Goal: Task Accomplishment & Management: Complete application form

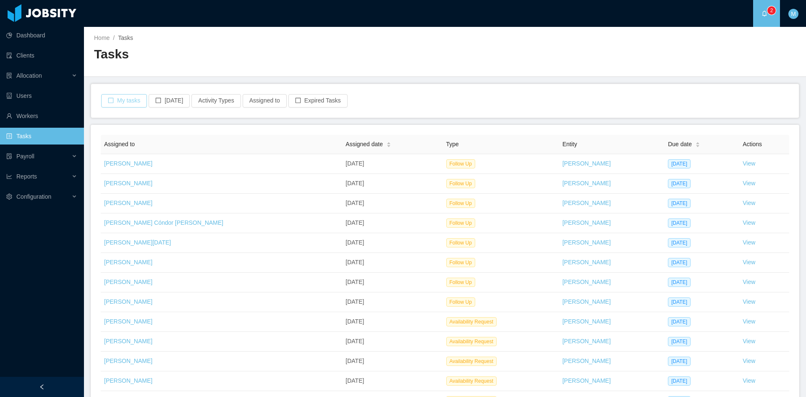
click at [138, 104] on button "My tasks" at bounding box center [124, 100] width 46 height 13
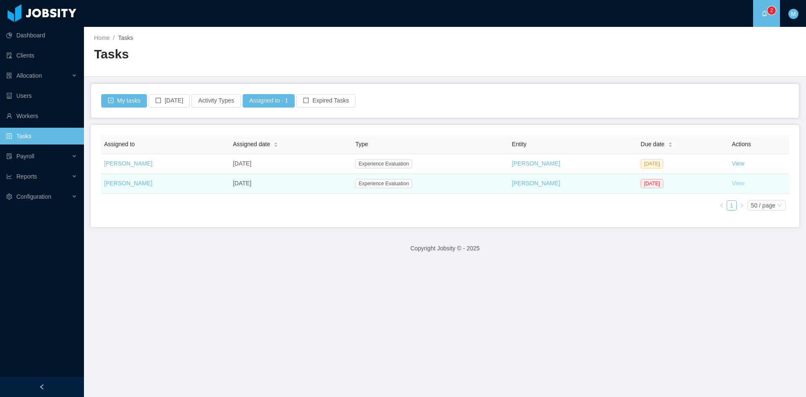
click at [732, 183] on link "View" at bounding box center [738, 183] width 13 height 7
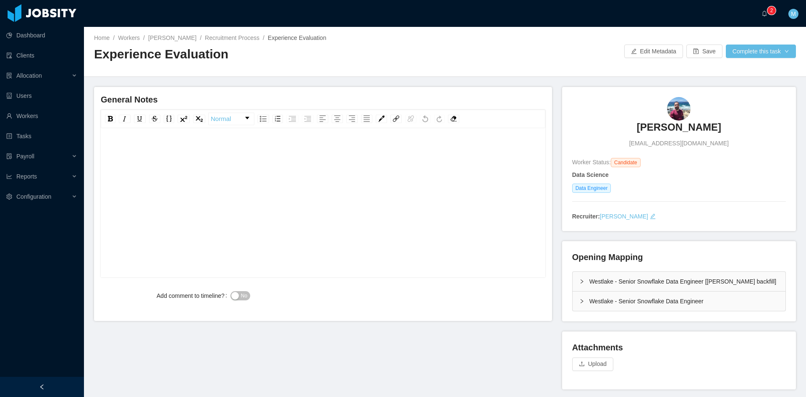
click at [212, 144] on div "rdw-editor" at bounding box center [323, 150] width 432 height 17
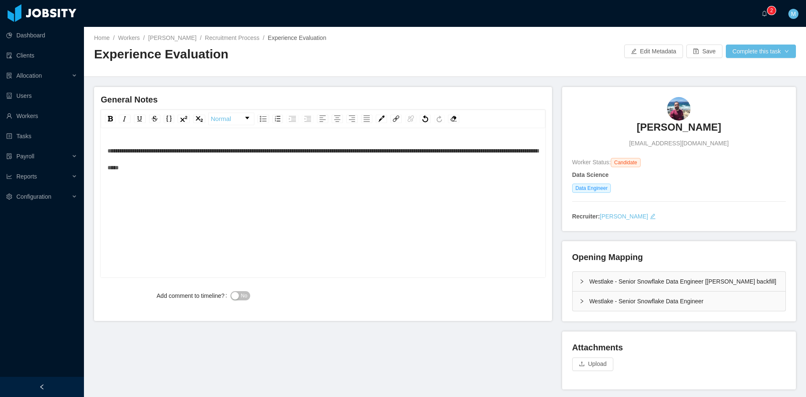
click at [108, 150] on span "**********" at bounding box center [322, 159] width 431 height 23
click at [573, 303] on div "Westlake - Senior Snowflake Data Engineer" at bounding box center [679, 300] width 213 height 19
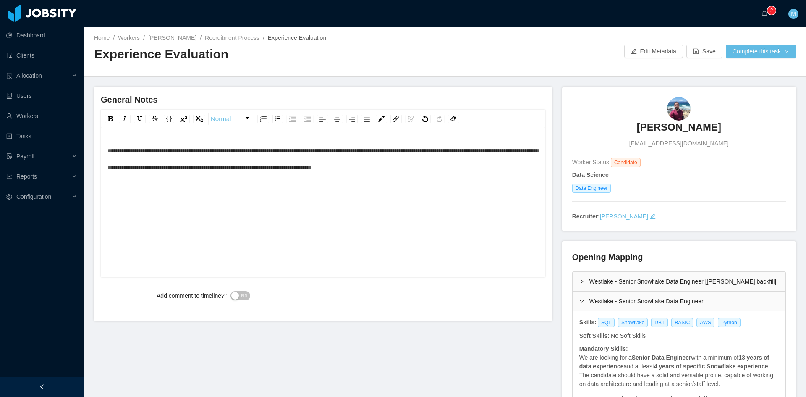
click at [573, 283] on div "Westlake - Senior Snowflake Data Engineer [Marcel Pinheiro's backfill]" at bounding box center [679, 281] width 213 height 19
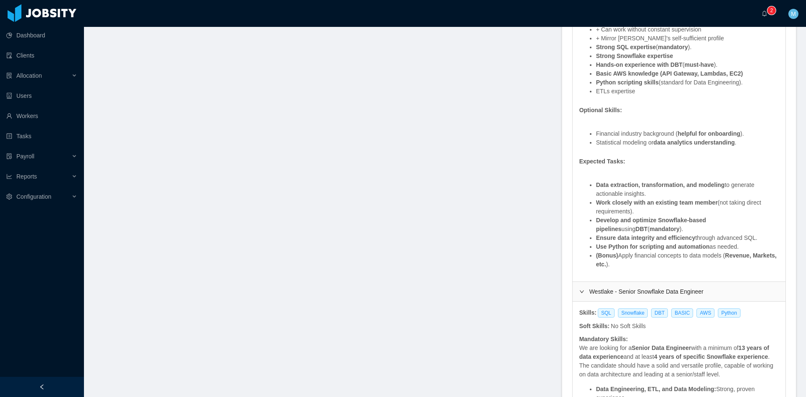
scroll to position [420, 0]
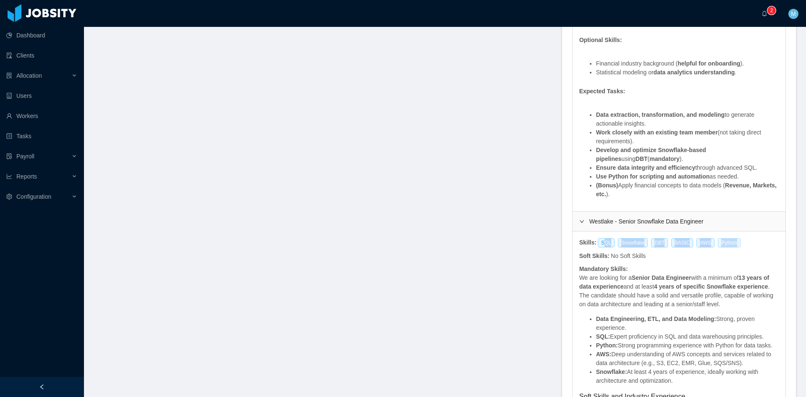
drag, startPoint x: 597, startPoint y: 242, endPoint x: 726, endPoint y: 241, distance: 128.9
click at [726, 241] on div "SQL Snowflake DBT BASIC AWS Python" at bounding box center [670, 242] width 147 height 9
copy div "QL Snowflake DBT BASIC AWS Python"
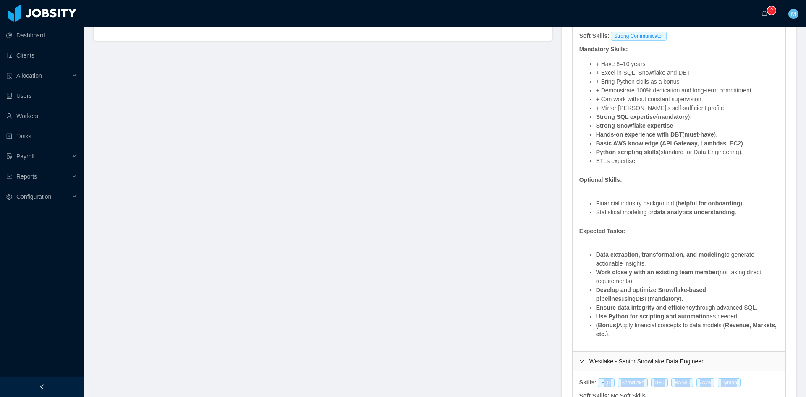
scroll to position [210, 0]
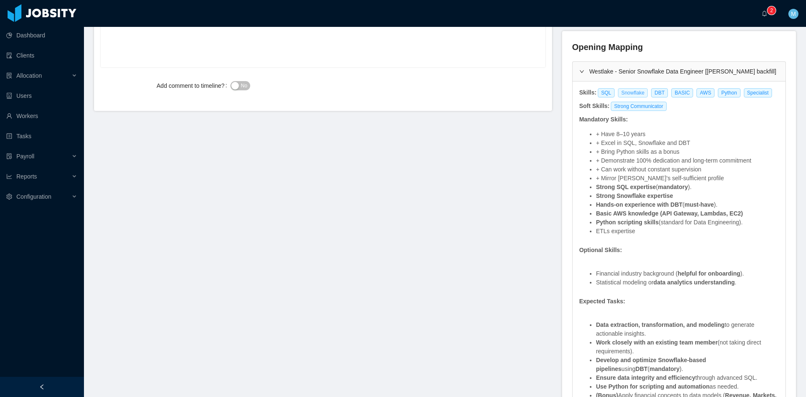
click at [622, 90] on span "Snowflake" at bounding box center [633, 92] width 30 height 9
copy div "SQL Snowflake DBT BASIC AWS Python Specialist"
click at [639, 149] on li "+ Bring Python skills as a bonus" at bounding box center [687, 151] width 183 height 9
click at [621, 92] on span "Snowflake" at bounding box center [633, 92] width 30 height 9
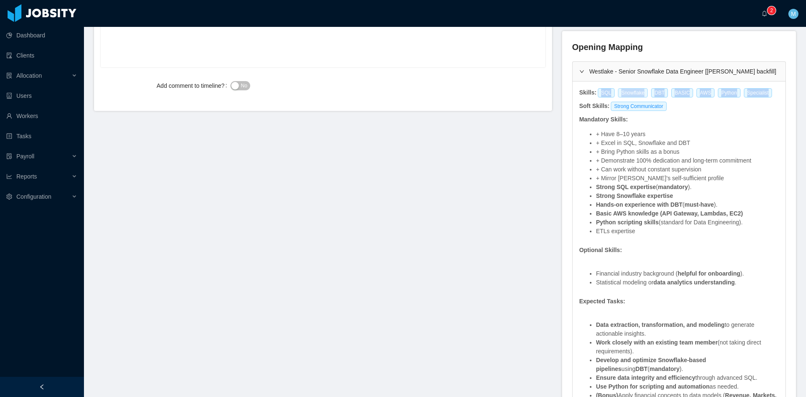
click at [621, 92] on span "Snowflake" at bounding box center [633, 92] width 30 height 9
click at [626, 108] on span "Strong Communicator" at bounding box center [639, 106] width 56 height 9
drag, startPoint x: 637, startPoint y: 92, endPoint x: 614, endPoint y: 95, distance: 22.4
click at [618, 95] on span "Snowflake" at bounding box center [633, 92] width 30 height 9
copy span "Snowflake"
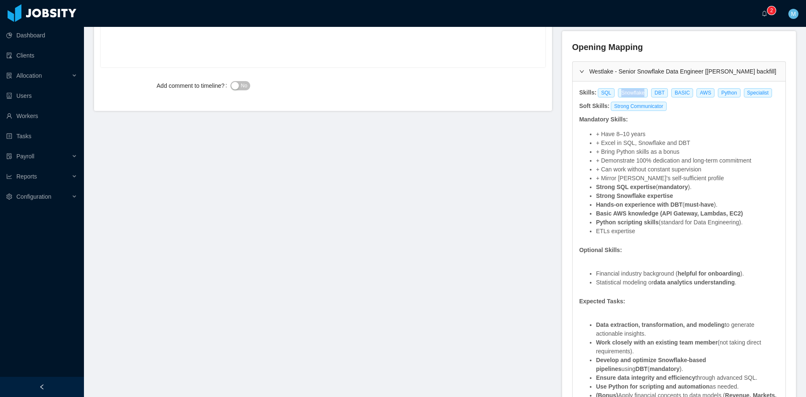
scroll to position [140, 0]
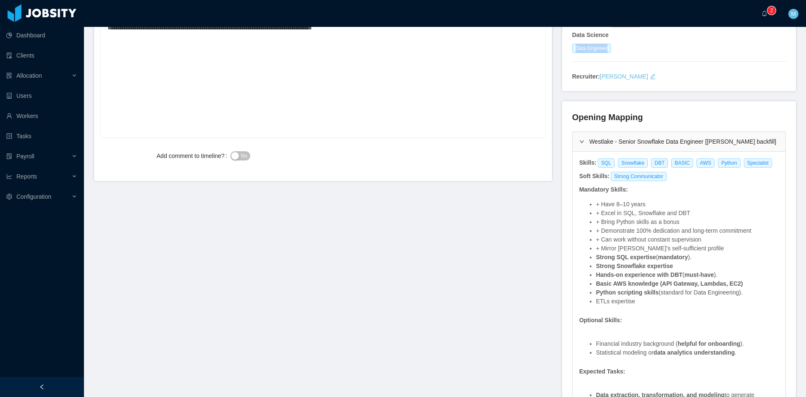
drag, startPoint x: 569, startPoint y: 49, endPoint x: 611, endPoint y: 52, distance: 41.6
click at [611, 52] on div "Data Engineer" at bounding box center [679, 48] width 214 height 9
copy span "Data Engineer"
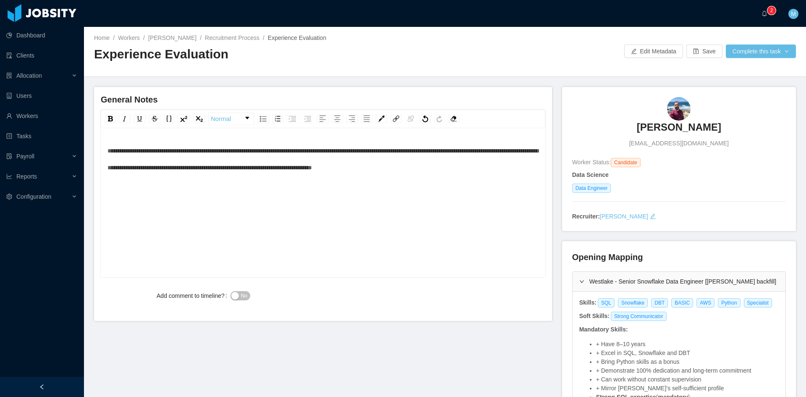
click at [501, 169] on div "**********" at bounding box center [323, 159] width 432 height 34
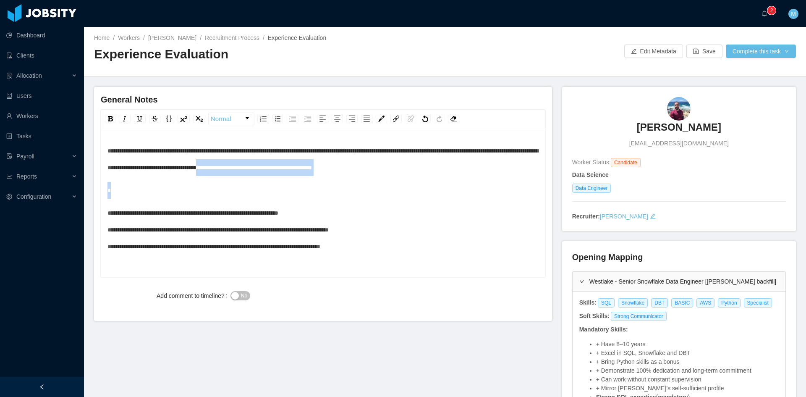
drag, startPoint x: 336, startPoint y: 169, endPoint x: 331, endPoint y: 192, distance: 24.0
click at [333, 182] on div "**********" at bounding box center [323, 198] width 432 height 113
click at [331, 192] on div "rdw-editor" at bounding box center [323, 190] width 432 height 17
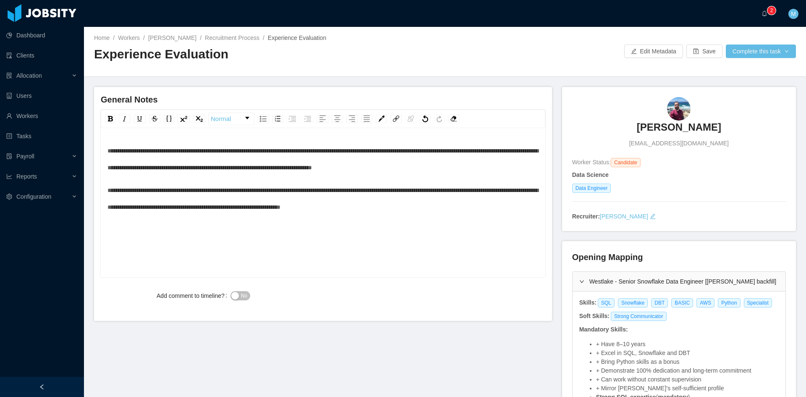
click at [244, 293] on span "No" at bounding box center [244, 295] width 6 height 8
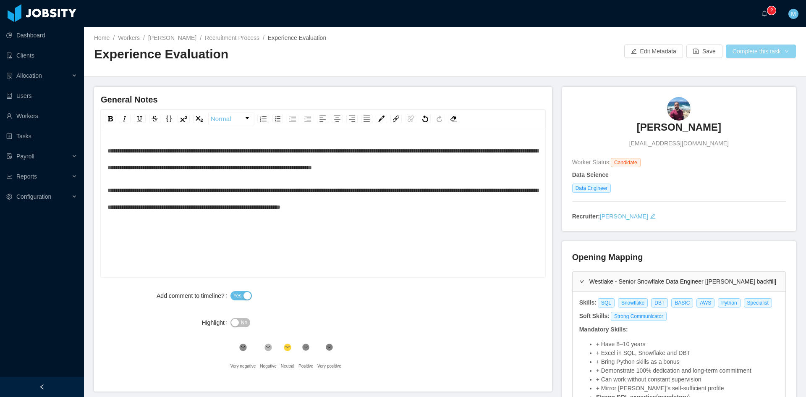
click at [777, 51] on button "Complete this task" at bounding box center [761, 51] width 70 height 13
click at [767, 70] on button "Save Evaluation" at bounding box center [755, 69] width 65 height 13
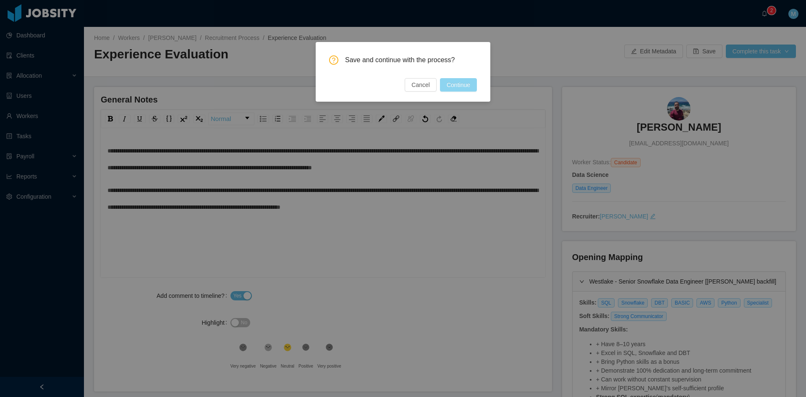
click at [453, 85] on button "Continue" at bounding box center [458, 84] width 37 height 13
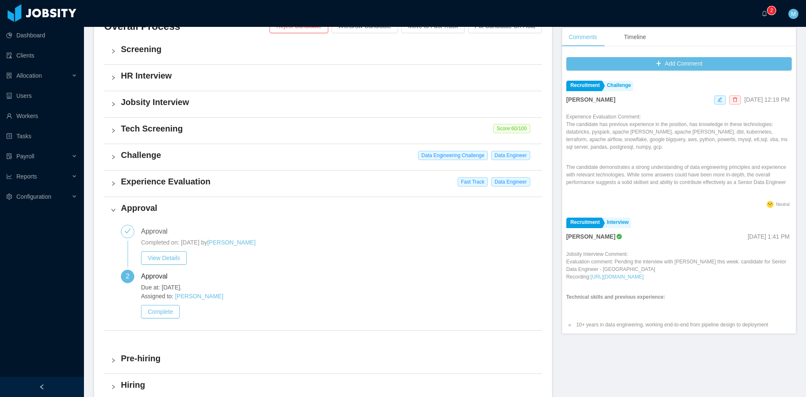
scroll to position [280, 0]
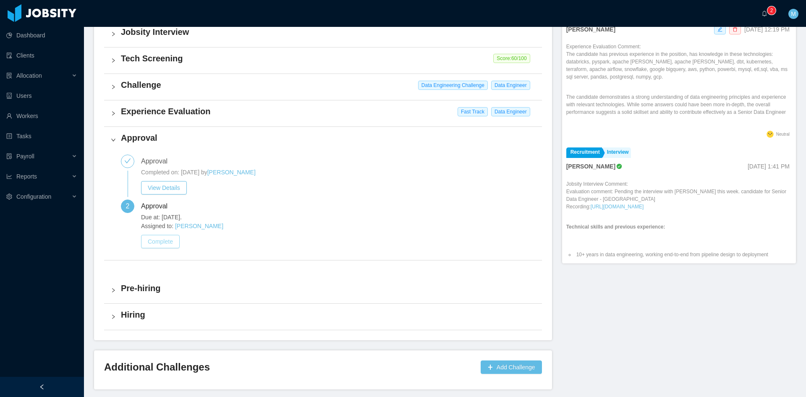
click at [169, 240] on button "Complete" at bounding box center [160, 241] width 39 height 13
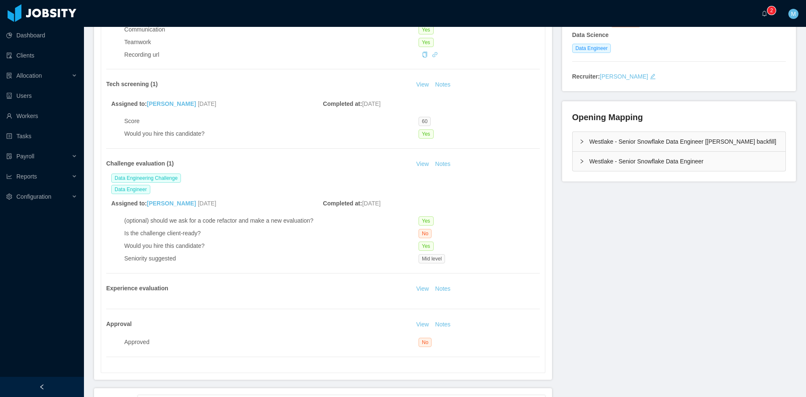
scroll to position [280, 0]
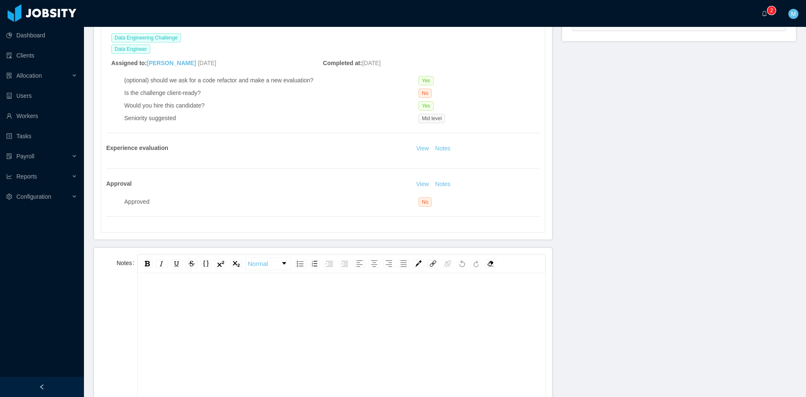
click at [244, 306] on div "rdw-editor" at bounding box center [341, 360] width 394 height 147
click at [442, 188] on button "Notes" at bounding box center [443, 184] width 22 height 10
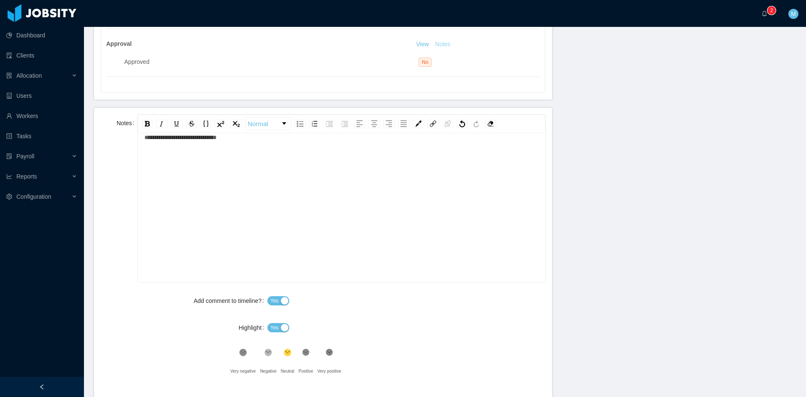
scroll to position [532, 0]
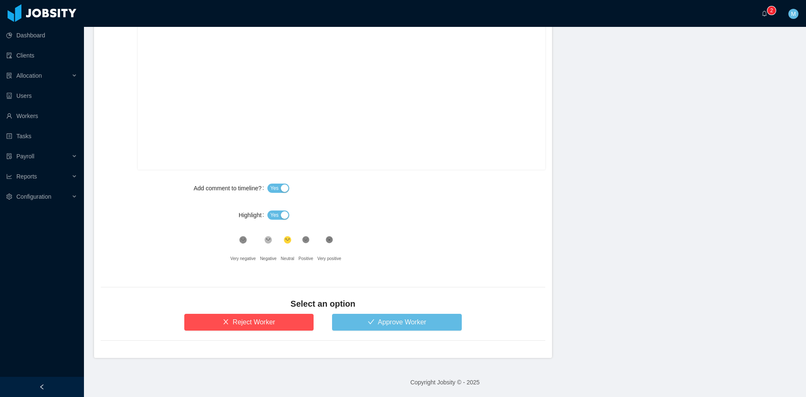
drag, startPoint x: 268, startPoint y: 211, endPoint x: 275, endPoint y: 217, distance: 8.7
click at [270, 211] on button "Yes" at bounding box center [278, 214] width 22 height 9
click at [356, 325] on button "Approve Worker" at bounding box center [397, 322] width 130 height 17
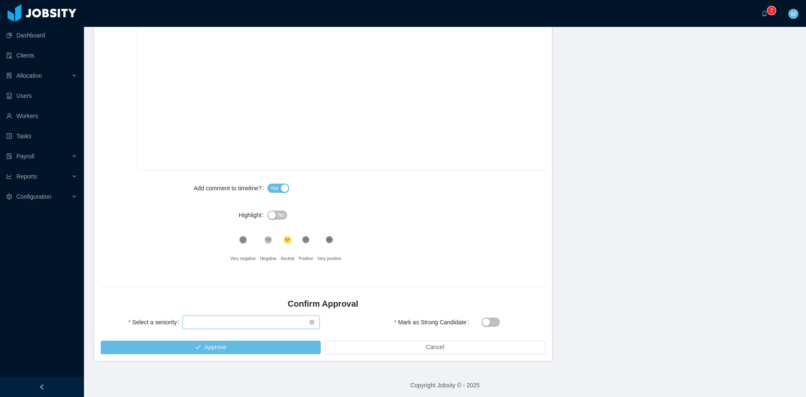
click at [261, 326] on div "Select seniority" at bounding box center [248, 322] width 121 height 13
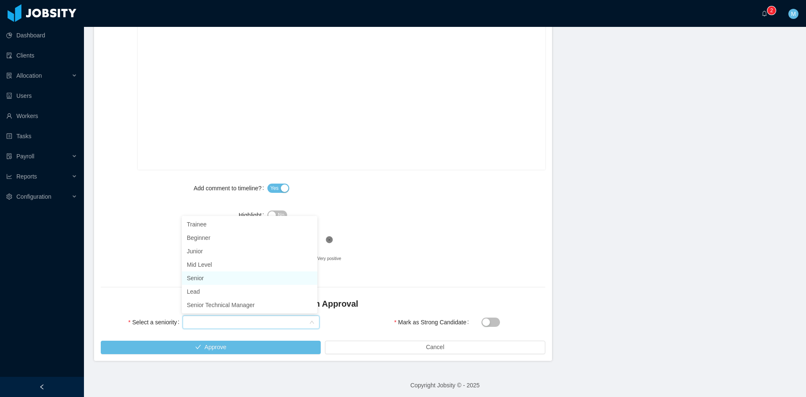
click at [214, 278] on li "Senior" at bounding box center [250, 277] width 136 height 13
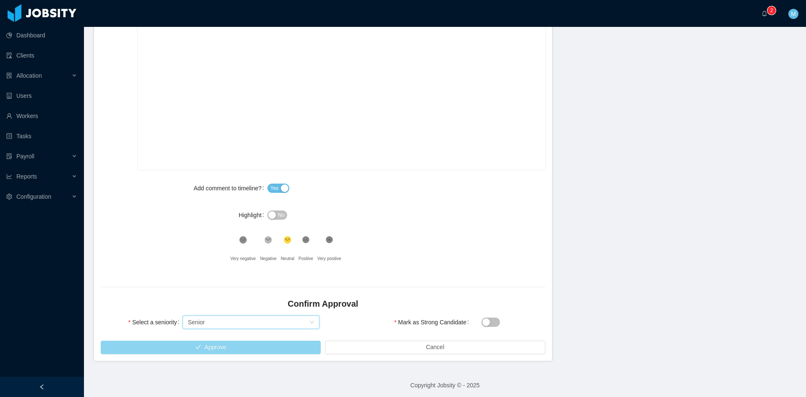
click at [215, 351] on button "Approve" at bounding box center [211, 347] width 220 height 13
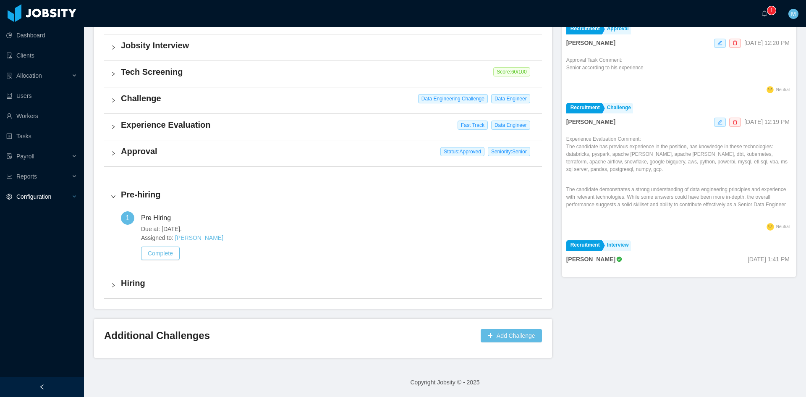
scroll to position [267, 0]
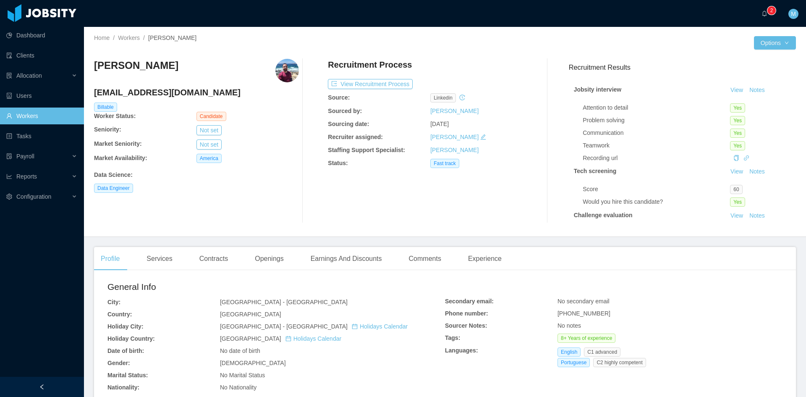
scroll to position [210, 0]
